Goal: Task Accomplishment & Management: Use online tool/utility

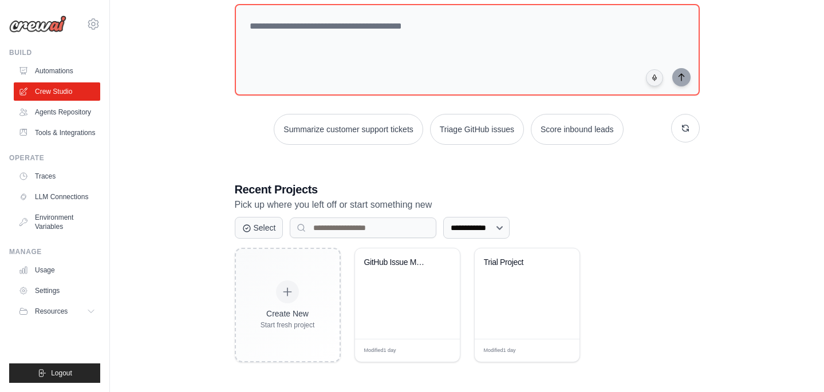
scroll to position [60, 0]
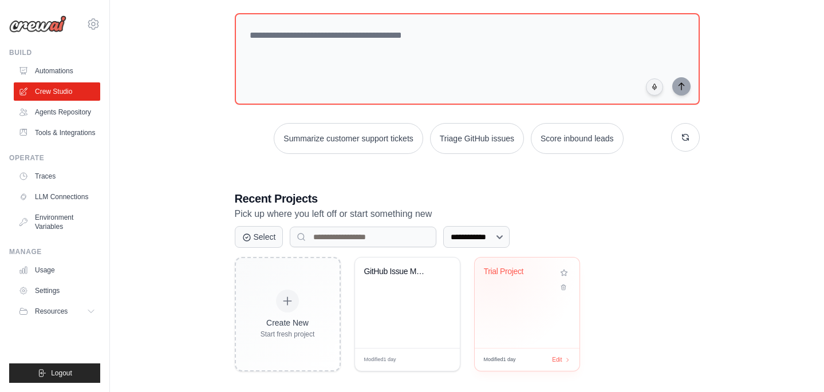
click at [492, 271] on div "Trial Project" at bounding box center [518, 272] width 69 height 10
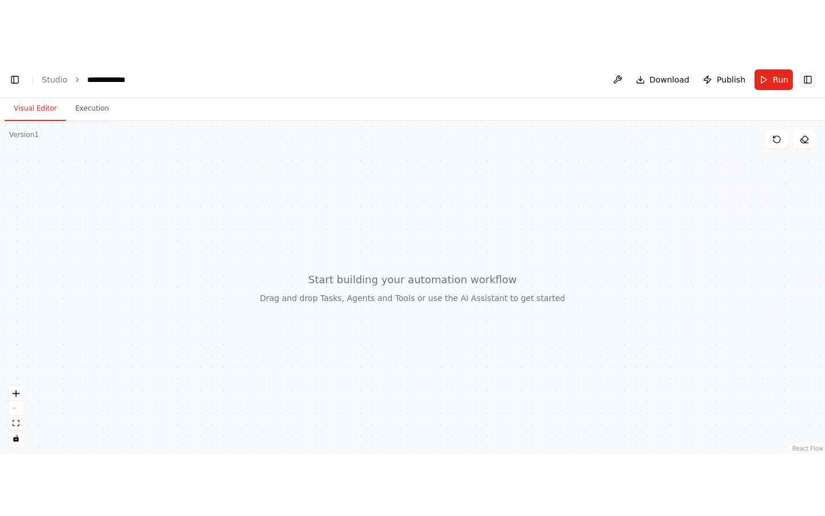
scroll to position [501, 0]
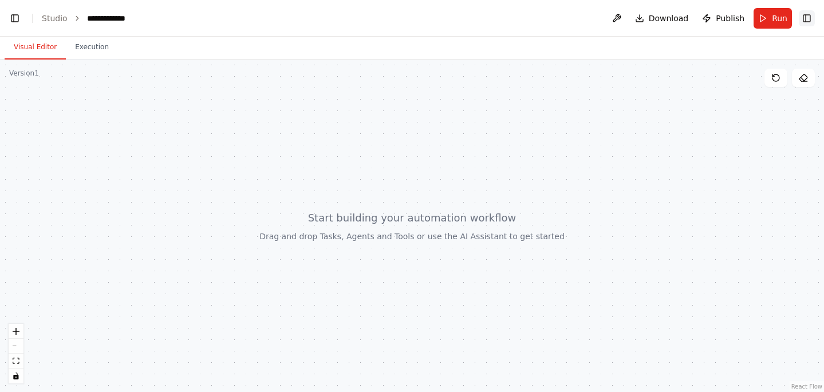
click at [808, 12] on button "Toggle Right Sidebar" at bounding box center [807, 18] width 16 height 16
click at [11, 23] on button "Toggle Left Sidebar" at bounding box center [15, 18] width 16 height 16
click at [385, 111] on div at bounding box center [412, 226] width 824 height 333
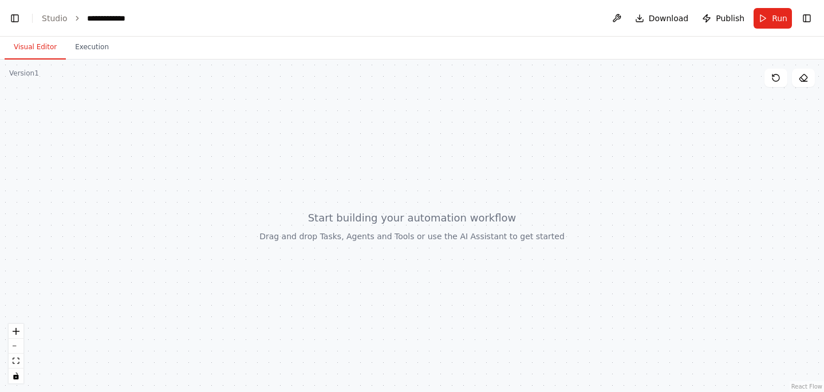
click at [385, 111] on div at bounding box center [412, 226] width 824 height 333
drag, startPoint x: 385, startPoint y: 111, endPoint x: 361, endPoint y: 140, distance: 37.5
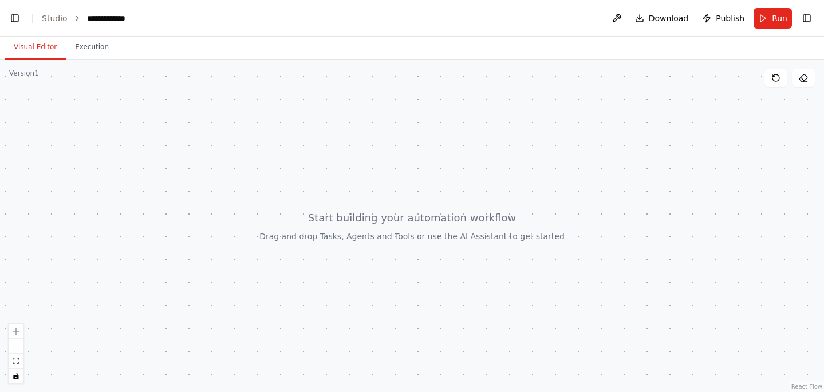
click at [361, 140] on div at bounding box center [412, 226] width 824 height 333
click at [622, 13] on button at bounding box center [617, 18] width 18 height 21
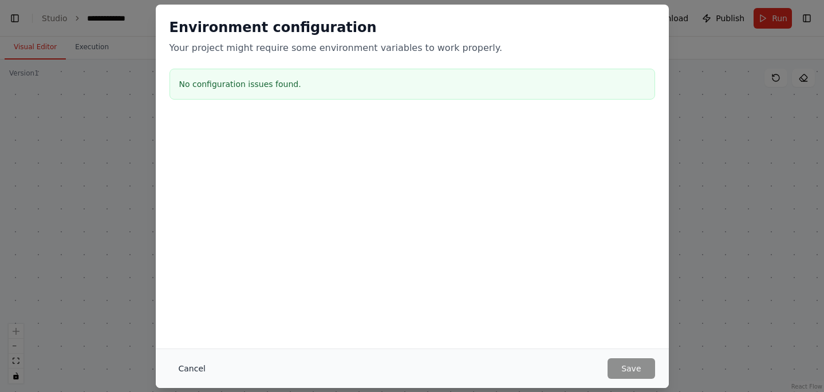
click at [196, 374] on button "Cancel" at bounding box center [192, 369] width 45 height 21
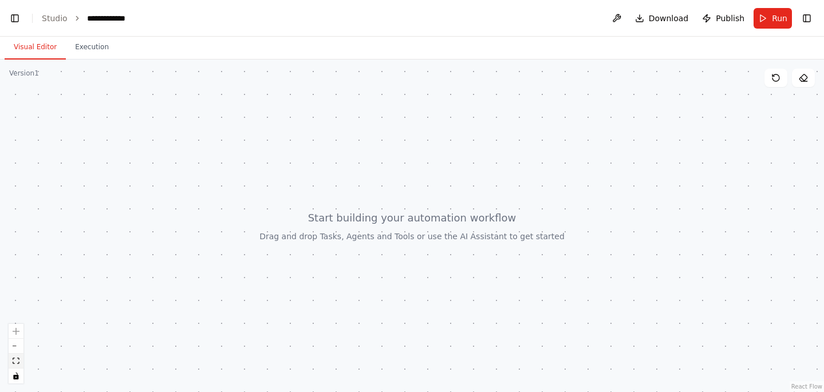
click at [12, 363] on button "fit view" at bounding box center [16, 361] width 15 height 15
click at [16, 363] on icon "fit view" at bounding box center [16, 361] width 7 height 6
drag, startPoint x: 95, startPoint y: 298, endPoint x: 113, endPoint y: 281, distance: 25.2
click at [115, 282] on div at bounding box center [412, 226] width 824 height 333
click at [801, 85] on button at bounding box center [803, 78] width 23 height 18
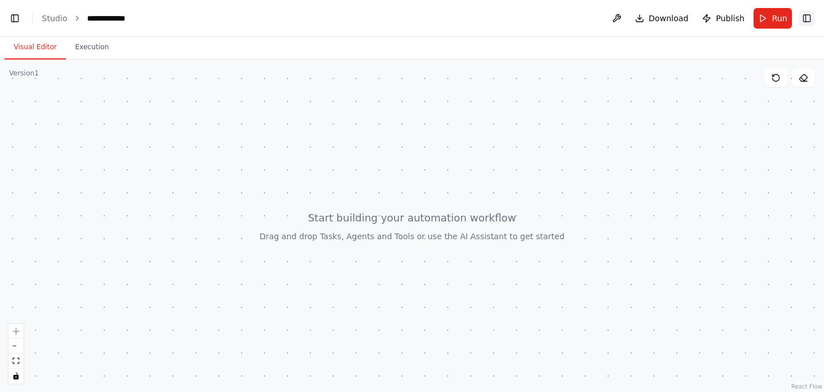
click at [806, 14] on button "Toggle Right Sidebar" at bounding box center [807, 18] width 16 height 16
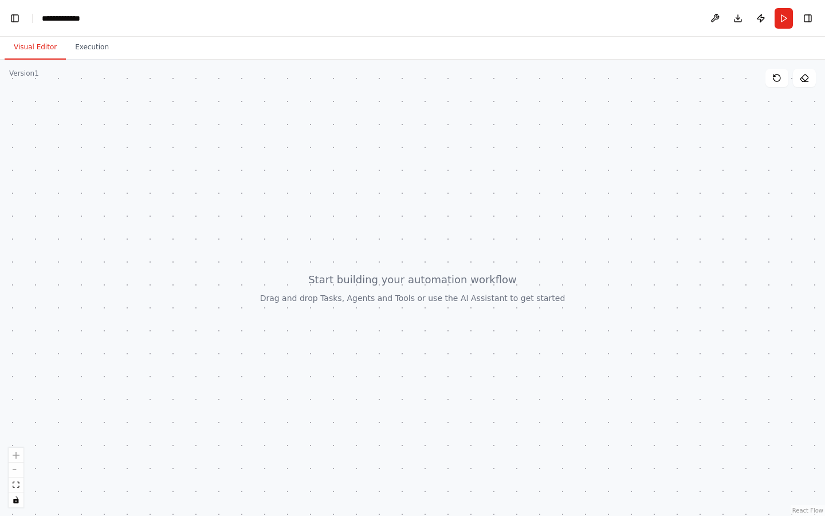
scroll to position [378, 0]
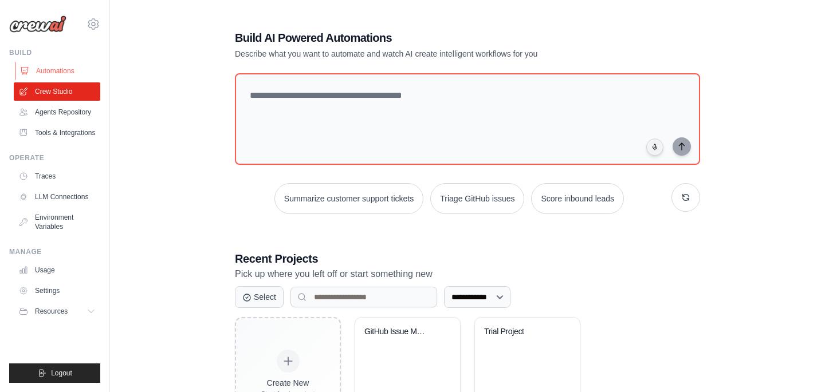
click at [68, 67] on link "Automations" at bounding box center [58, 71] width 87 height 18
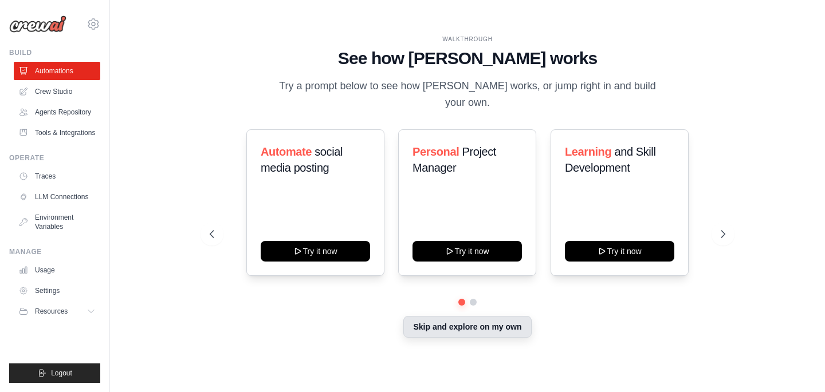
click at [456, 316] on button "Skip and explore on my own" at bounding box center [467, 327] width 128 height 22
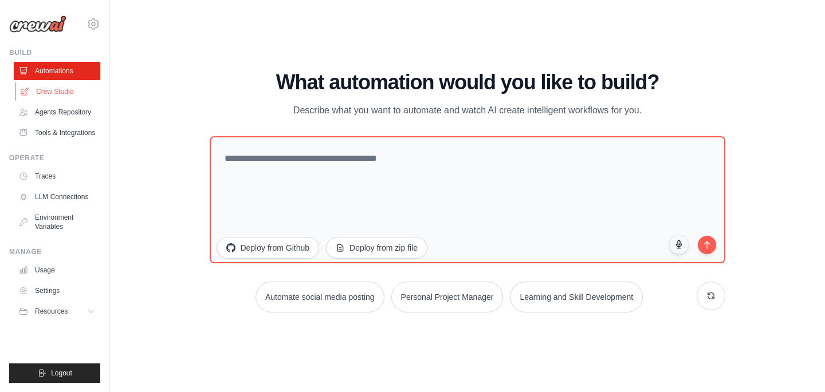
click at [49, 99] on link "Crew Studio" at bounding box center [58, 91] width 87 height 18
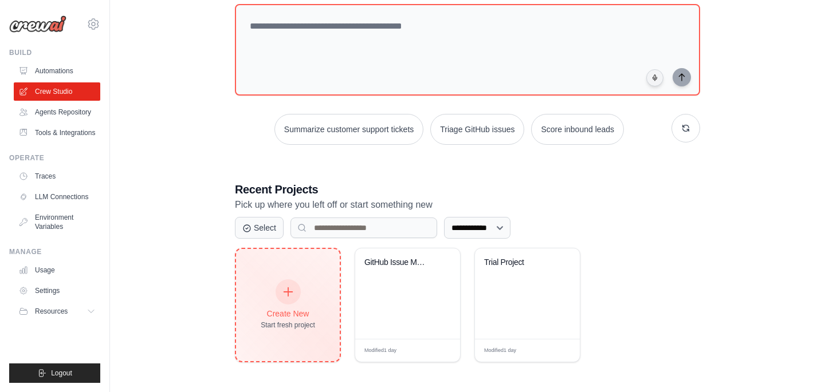
scroll to position [69, 0]
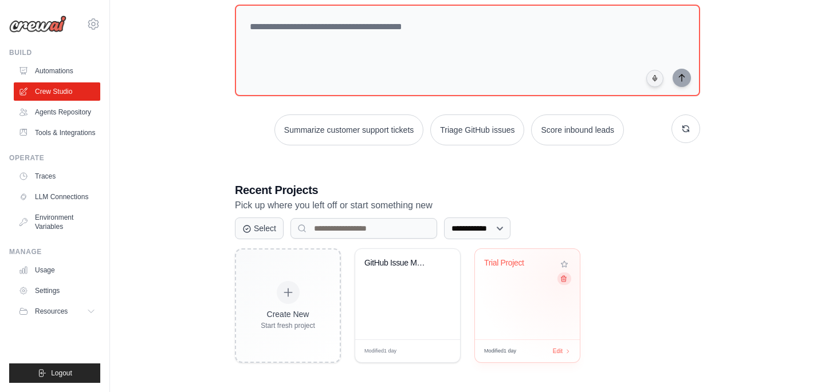
click at [563, 278] on icon at bounding box center [563, 278] width 7 height 7
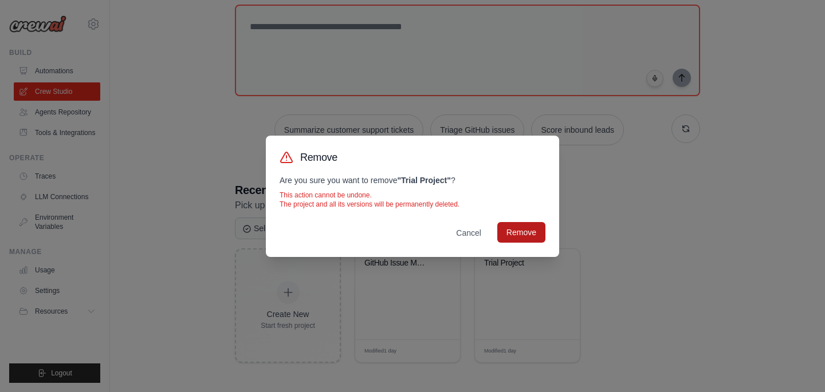
click at [518, 235] on button "Remove" at bounding box center [521, 232] width 48 height 21
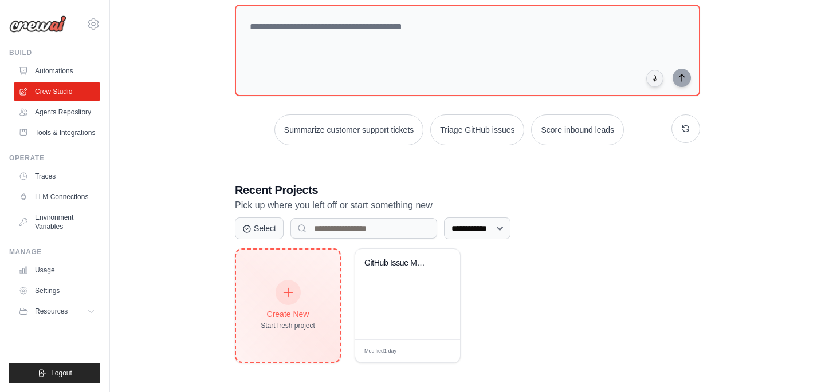
click at [296, 269] on div "Create New Start fresh project" at bounding box center [288, 306] width 104 height 112
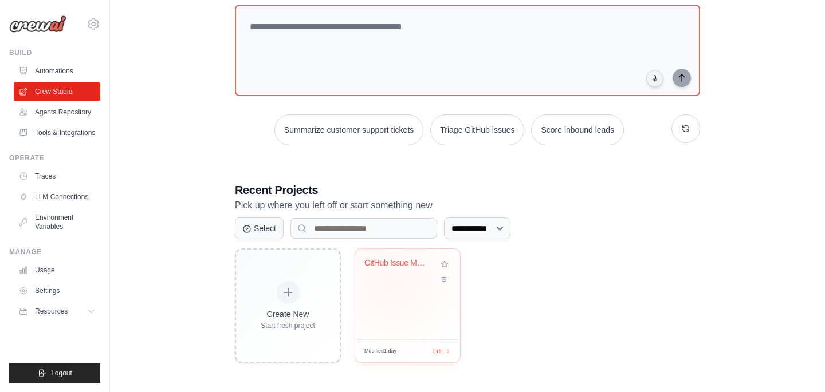
click at [392, 281] on div "GitHub Issue Management Automation" at bounding box center [407, 271] width 87 height 26
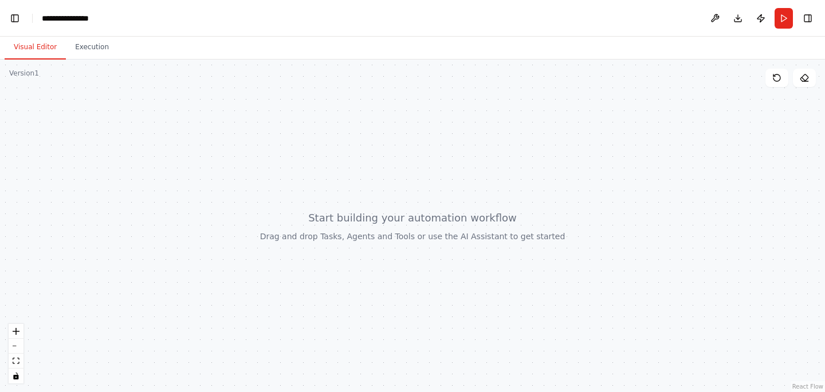
scroll to position [501, 0]
click at [807, 20] on button "Toggle Right Sidebar" at bounding box center [808, 18] width 16 height 16
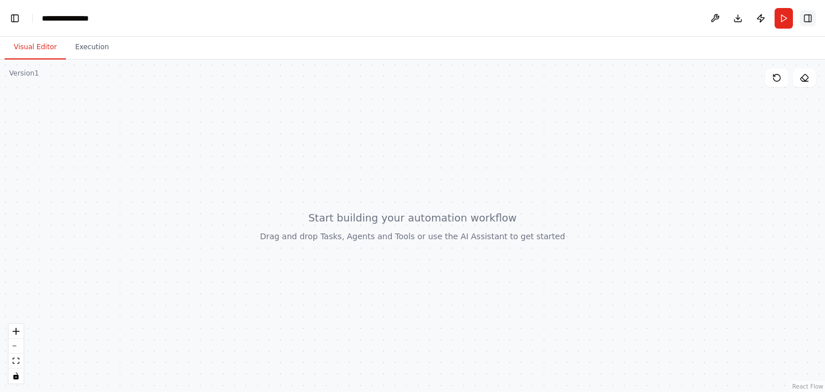
click at [807, 20] on button "Toggle Right Sidebar" at bounding box center [808, 18] width 16 height 16
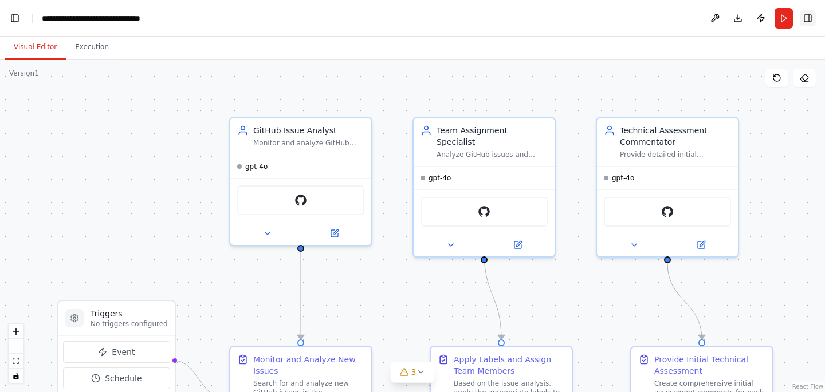
click at [810, 19] on button "Toggle Right Sidebar" at bounding box center [808, 18] width 16 height 16
click at [18, 15] on button "Toggle Left Sidebar" at bounding box center [15, 18] width 16 height 16
click at [50, 105] on div ".deletable-edge-delete-btn { width: 20px; height: 20px; border: 0px solid #ffff…" at bounding box center [412, 226] width 825 height 333
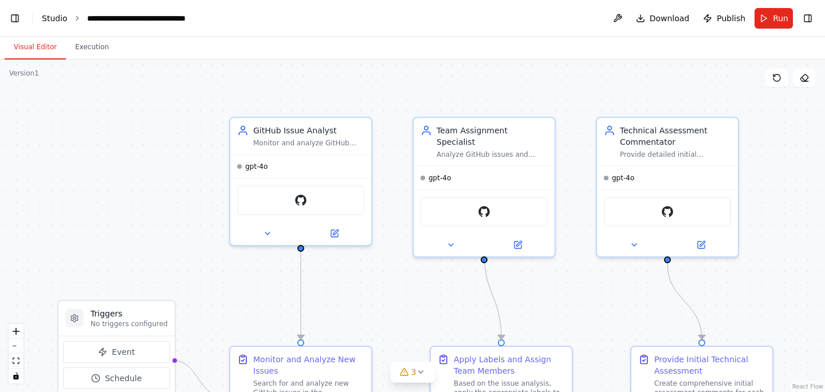
click at [57, 18] on link "Studio" at bounding box center [55, 18] width 26 height 9
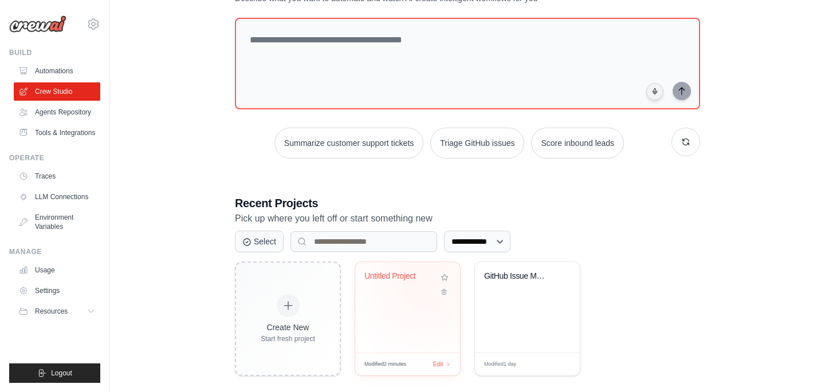
scroll to position [68, 0]
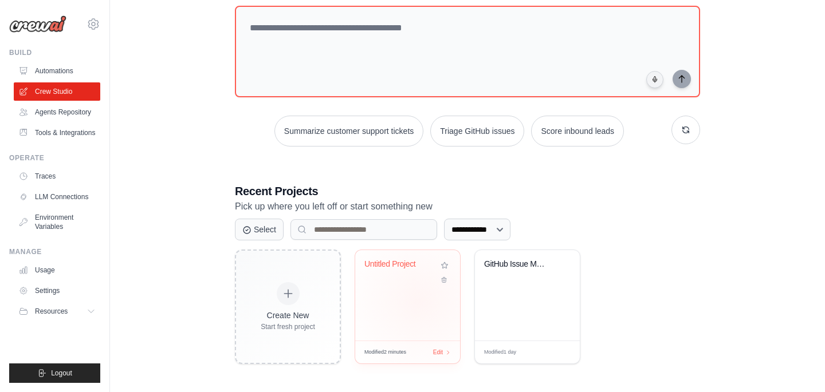
click at [420, 301] on div "Untitled Project" at bounding box center [407, 295] width 105 height 91
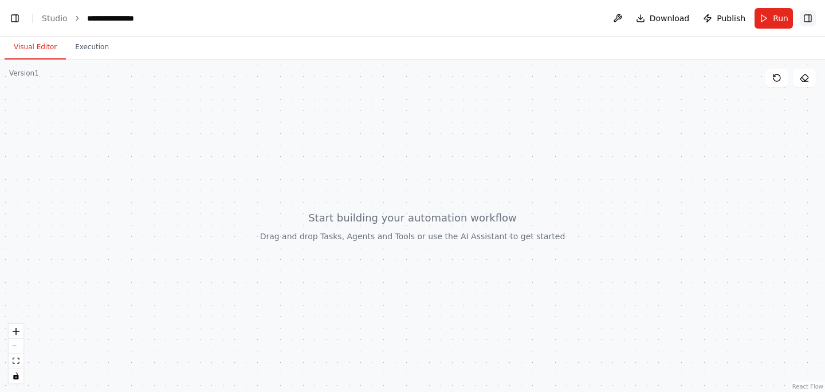
scroll to position [501, 0]
click at [811, 14] on button "Toggle Right Sidebar" at bounding box center [808, 18] width 16 height 16
